Goal: Check status: Check status

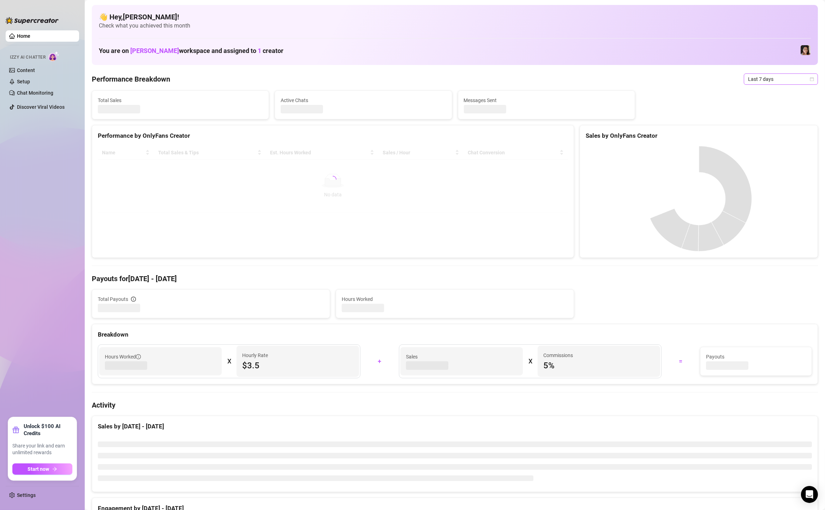
click at [783, 79] on span "Last 7 days" at bounding box center [781, 79] width 66 height 11
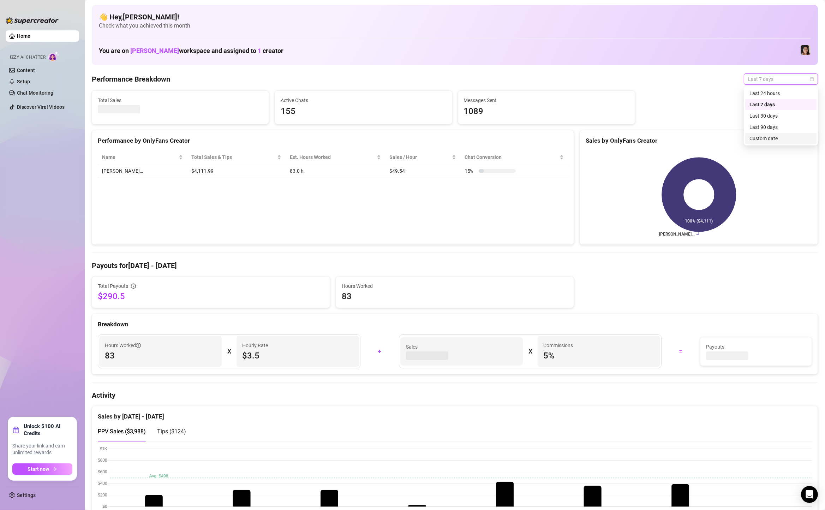
click at [771, 140] on div "Custom date" at bounding box center [780, 138] width 63 height 8
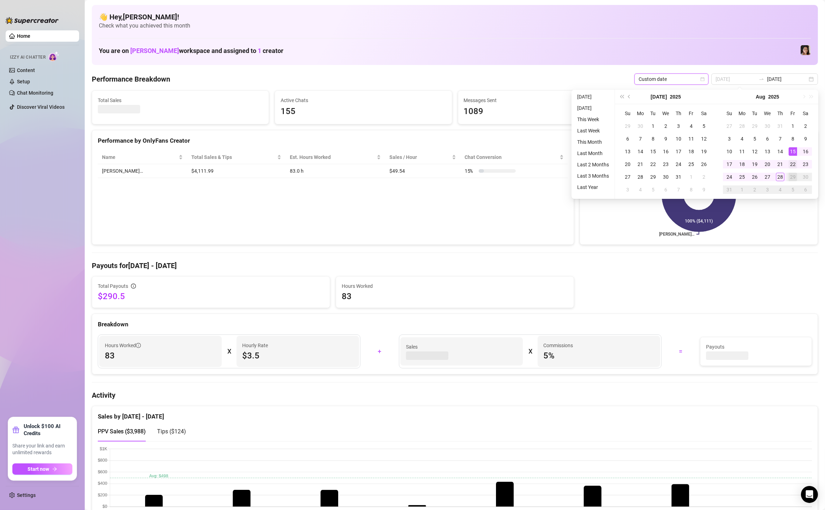
type input "[DATE]"
click at [790, 160] on div "22" at bounding box center [792, 164] width 8 height 8
type input "[DATE]"
click at [780, 171] on td "28" at bounding box center [780, 176] width 13 height 13
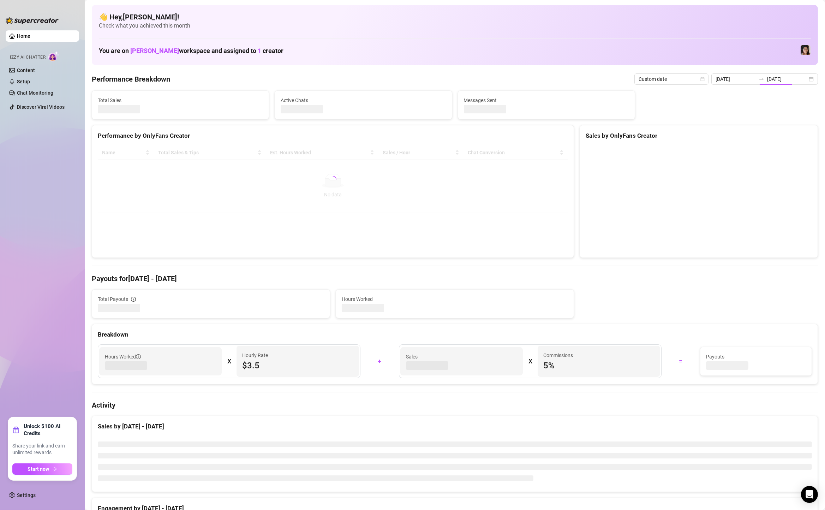
type input "[DATE]"
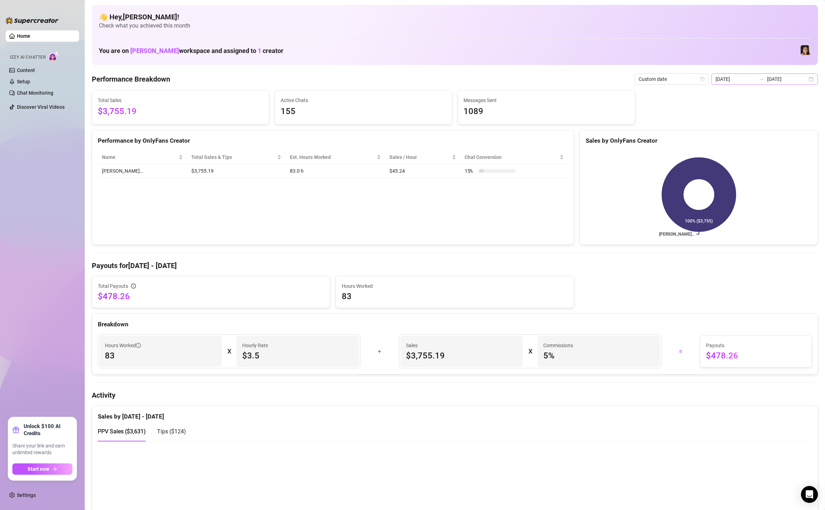
click at [798, 74] on div "[DATE] [DATE]" at bounding box center [764, 78] width 107 height 11
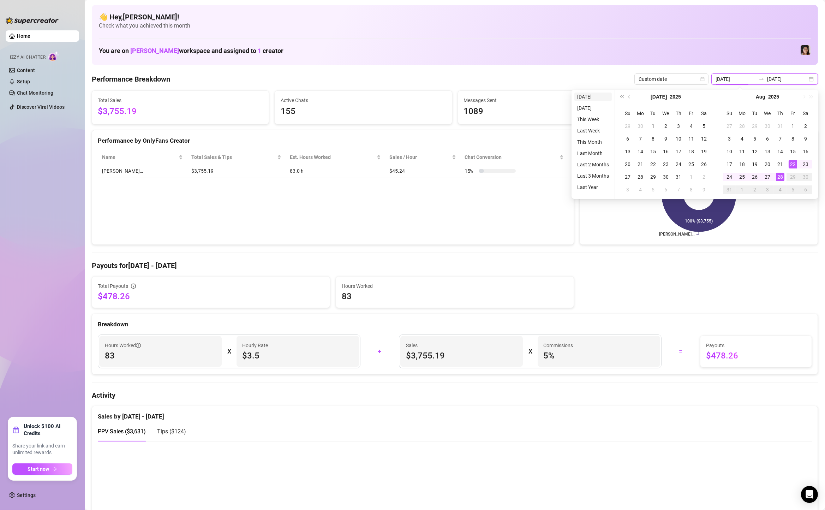
type input "[DATE]"
click at [595, 98] on li "[DATE]" at bounding box center [592, 96] width 37 height 8
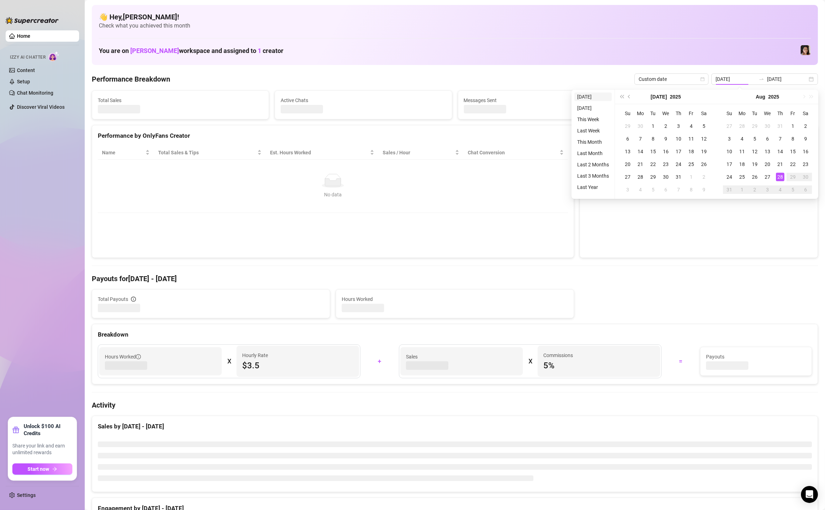
type input "[DATE]"
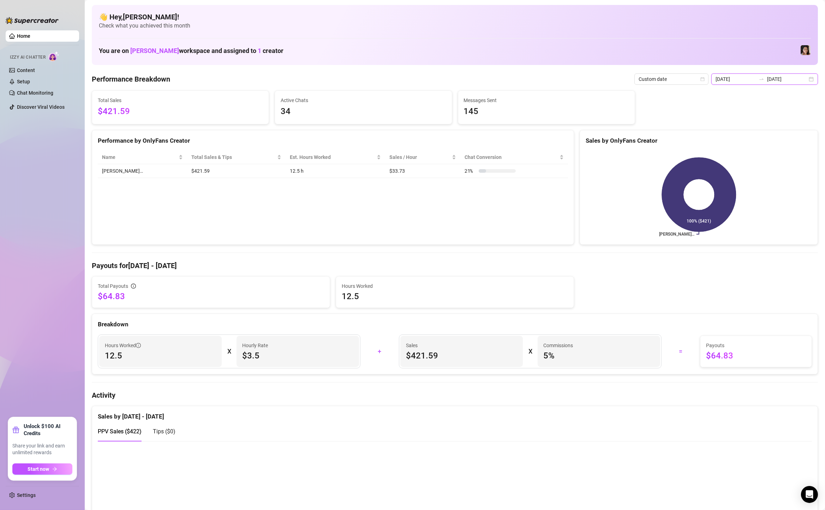
click at [787, 76] on input "[DATE]" at bounding box center [787, 79] width 40 height 8
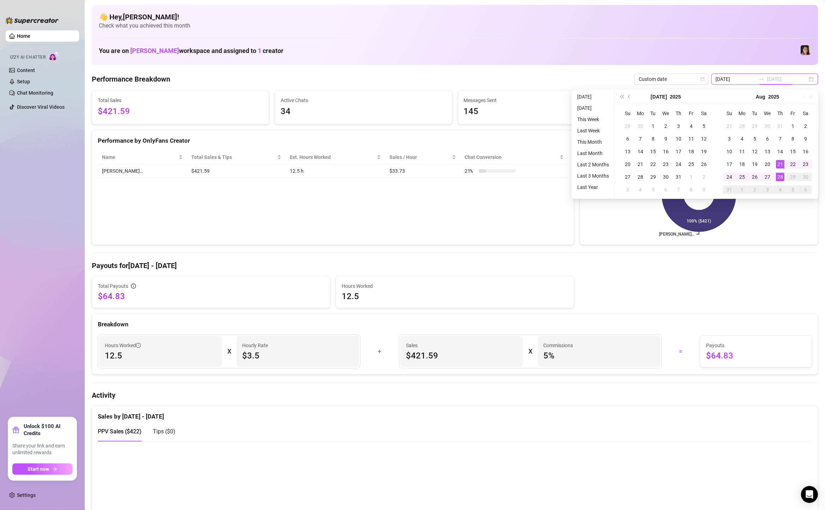
type input "[DATE]"
click at [785, 164] on td "21" at bounding box center [780, 164] width 13 height 13
type input "[DATE]"
click at [789, 161] on div "22" at bounding box center [792, 164] width 8 height 8
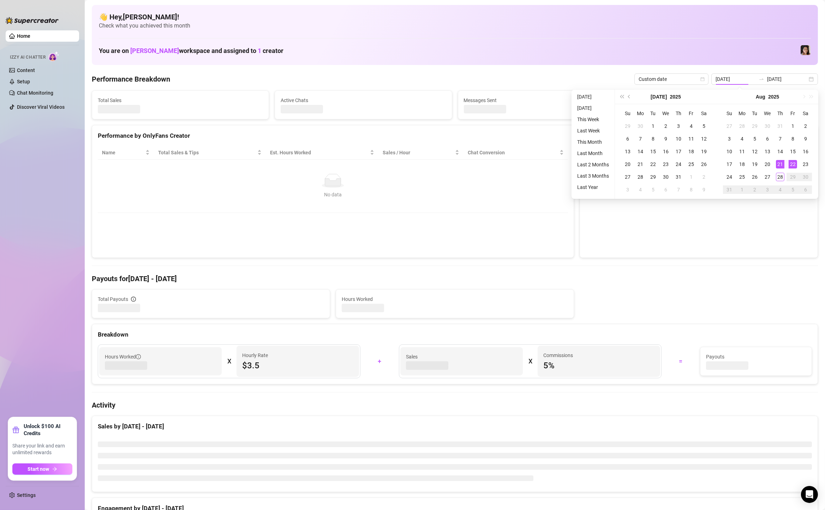
type input "[DATE]"
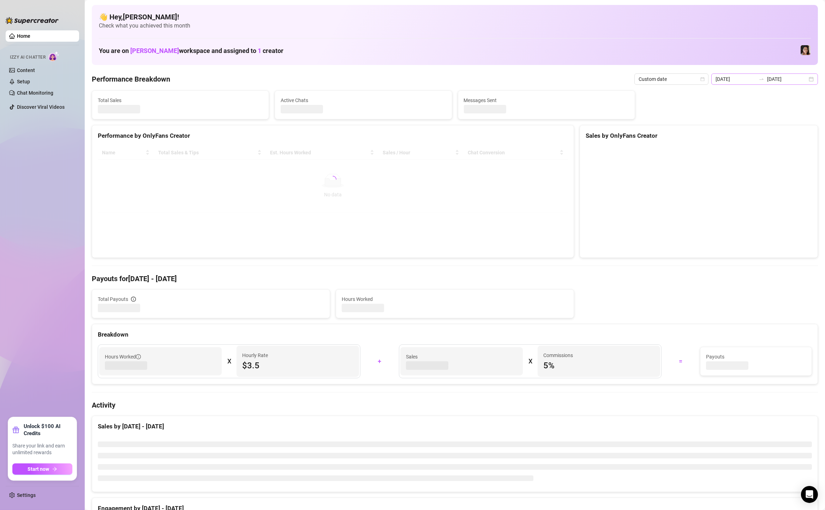
click at [811, 81] on div "[DATE] [DATE]" at bounding box center [764, 78] width 107 height 11
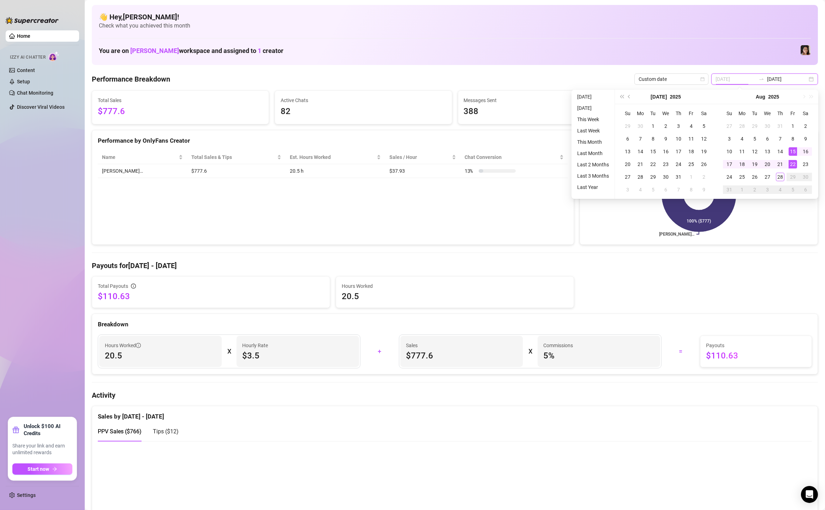
type input "[DATE]"
click at [794, 164] on div "22" at bounding box center [792, 164] width 8 height 8
type input "[DATE]"
click at [776, 181] on td "28" at bounding box center [780, 176] width 13 height 13
type input "[DATE]"
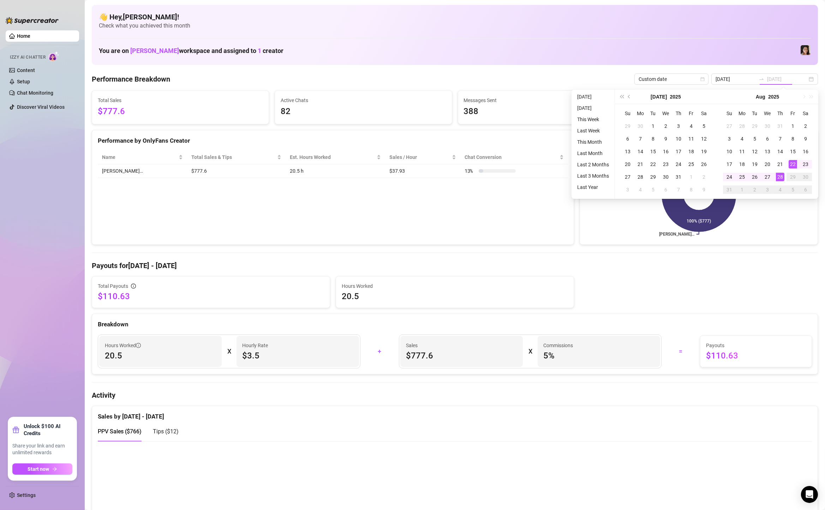
type input "[DATE]"
